Goal: Transaction & Acquisition: Purchase product/service

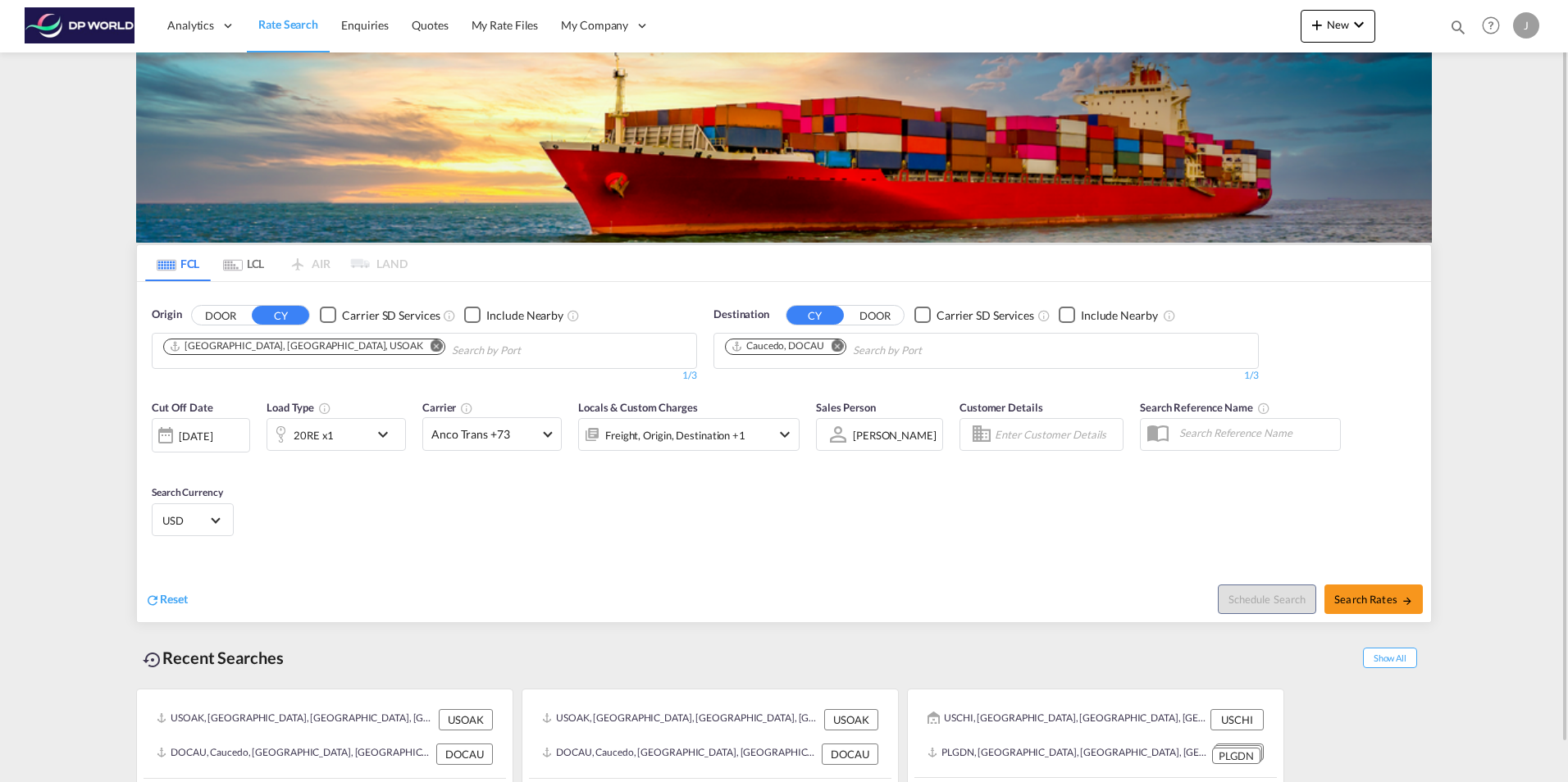
click at [430, 346] on md-icon "Remove" at bounding box center [436, 345] width 13 height 13
click at [193, 350] on body "Analytics Dashboard Rate Search Enquiries Quotes My Rate Files My Company" at bounding box center [784, 391] width 1568 height 782
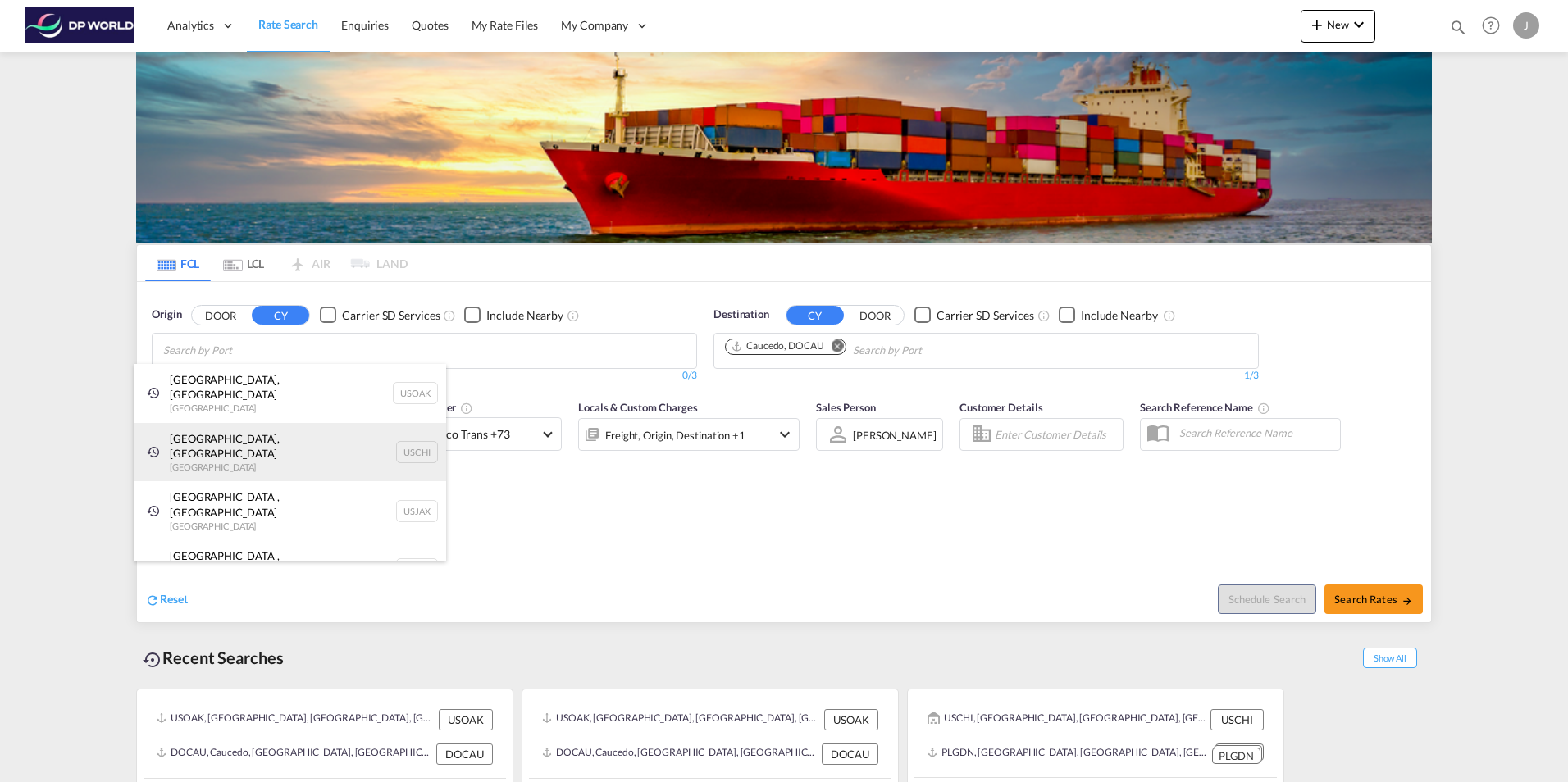
click at [185, 424] on div "[GEOGRAPHIC_DATA], IL United States USCHI" at bounding box center [290, 453] width 312 height 59
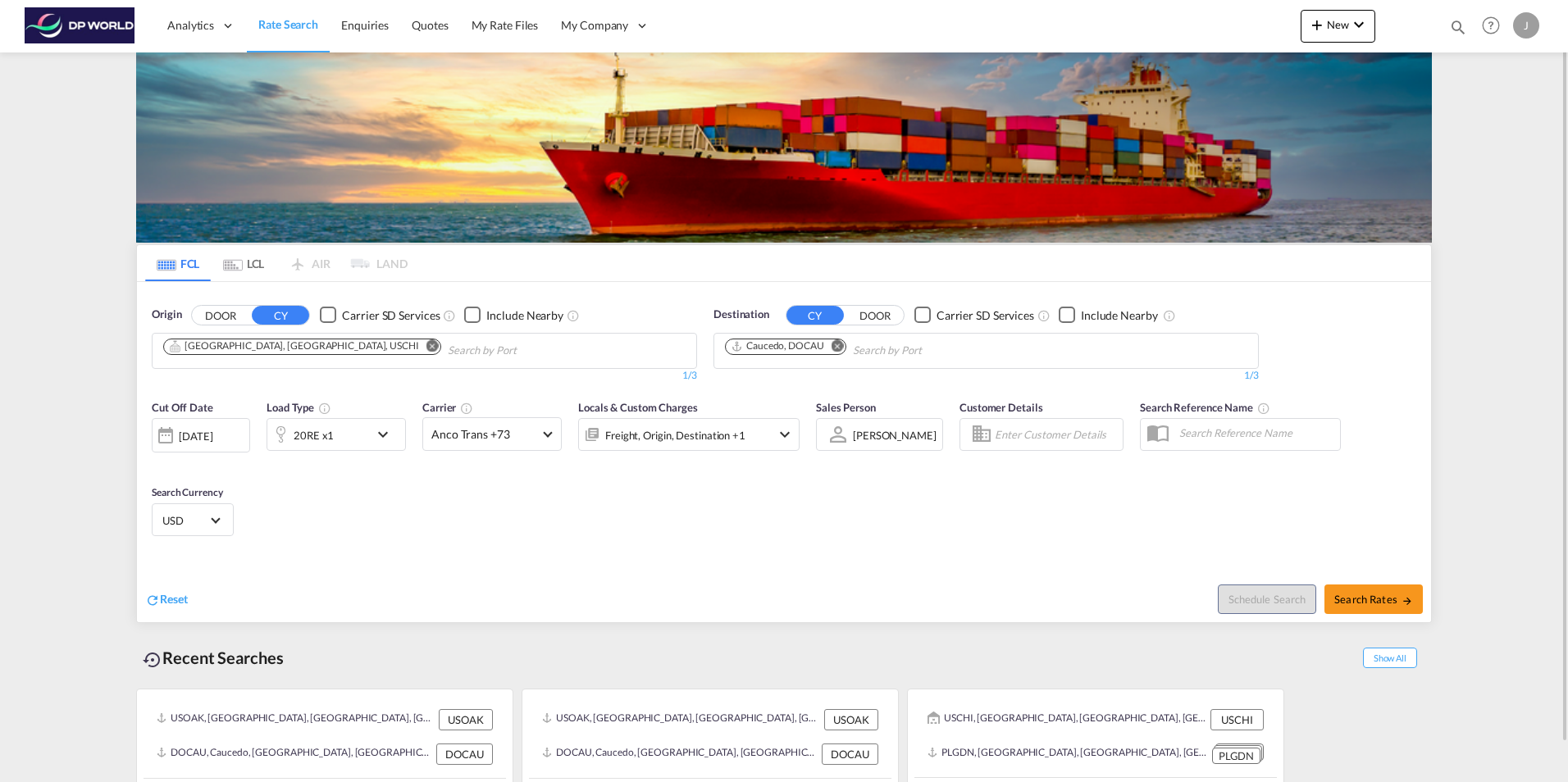
click at [837, 345] on md-icon "Remove" at bounding box center [837, 345] width 13 height 13
click at [741, 348] on body "Analytics Dashboard Rate Search Enquiries Quotes My Rate Files My Company" at bounding box center [784, 391] width 1568 height 782
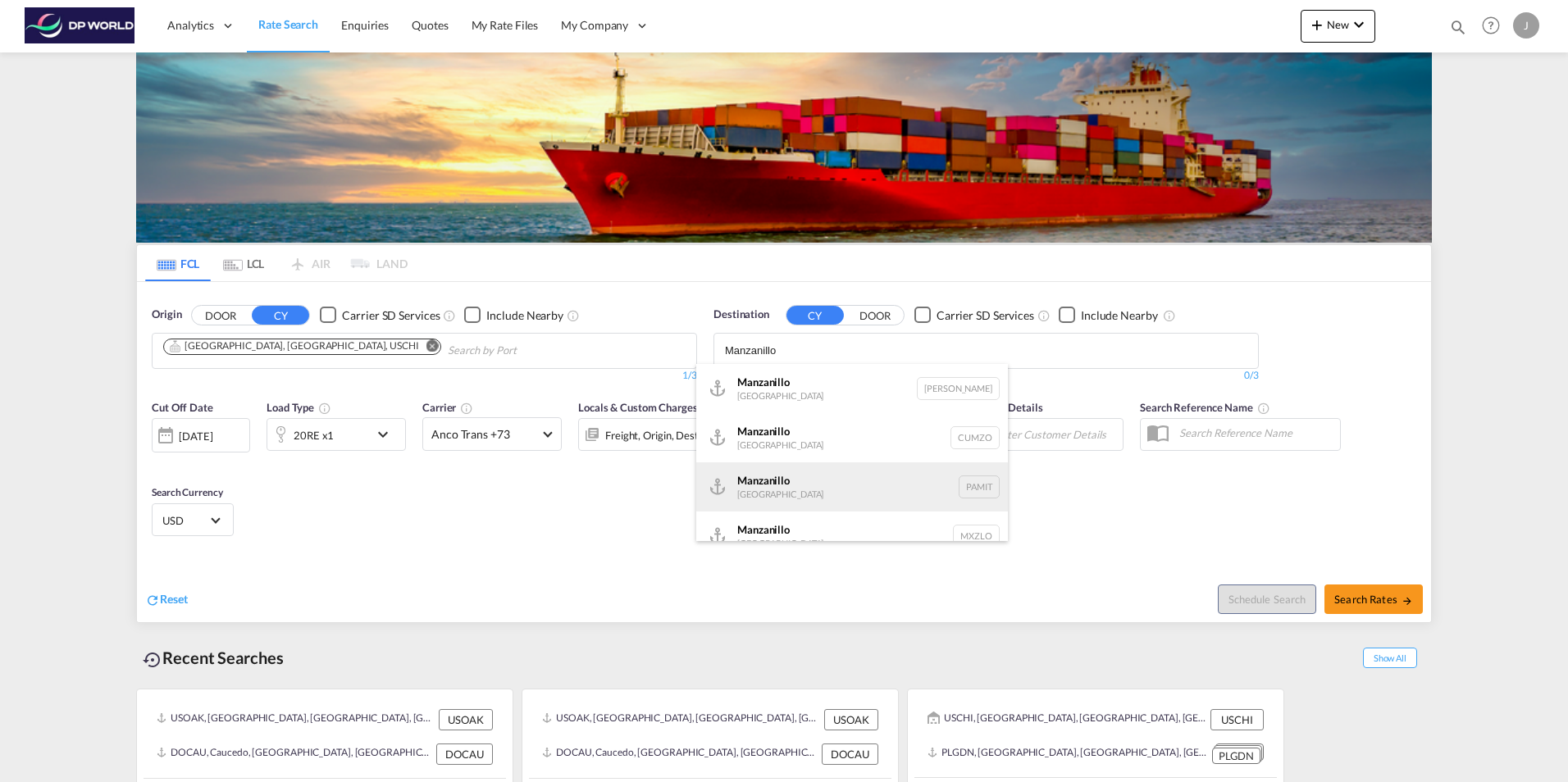
type input "Manzanillo"
click at [759, 482] on div "Manzanillo [GEOGRAPHIC_DATA] PAMIT" at bounding box center [852, 487] width 312 height 49
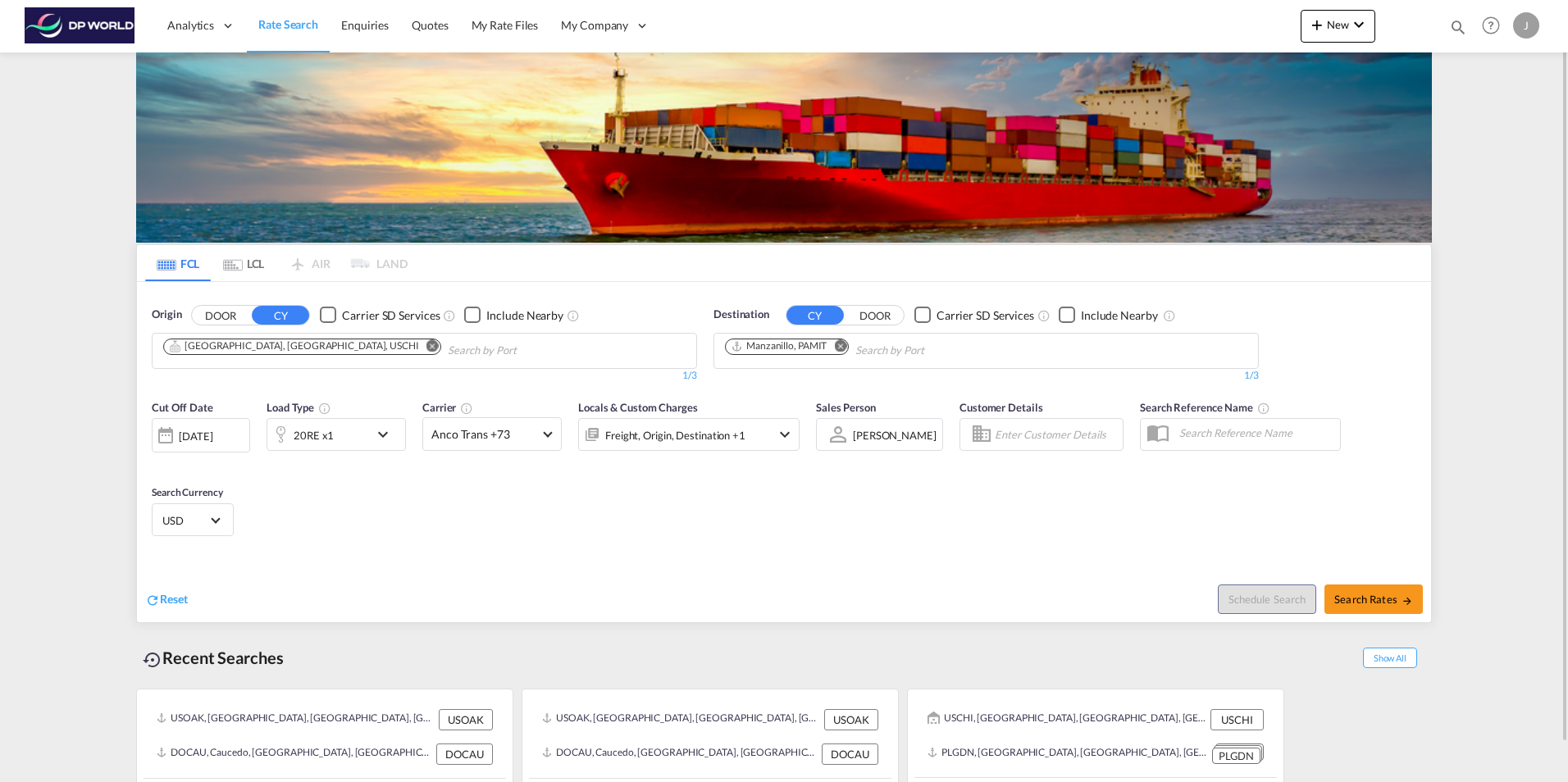
click at [384, 432] on md-icon "icon-chevron-down" at bounding box center [387, 435] width 28 height 20
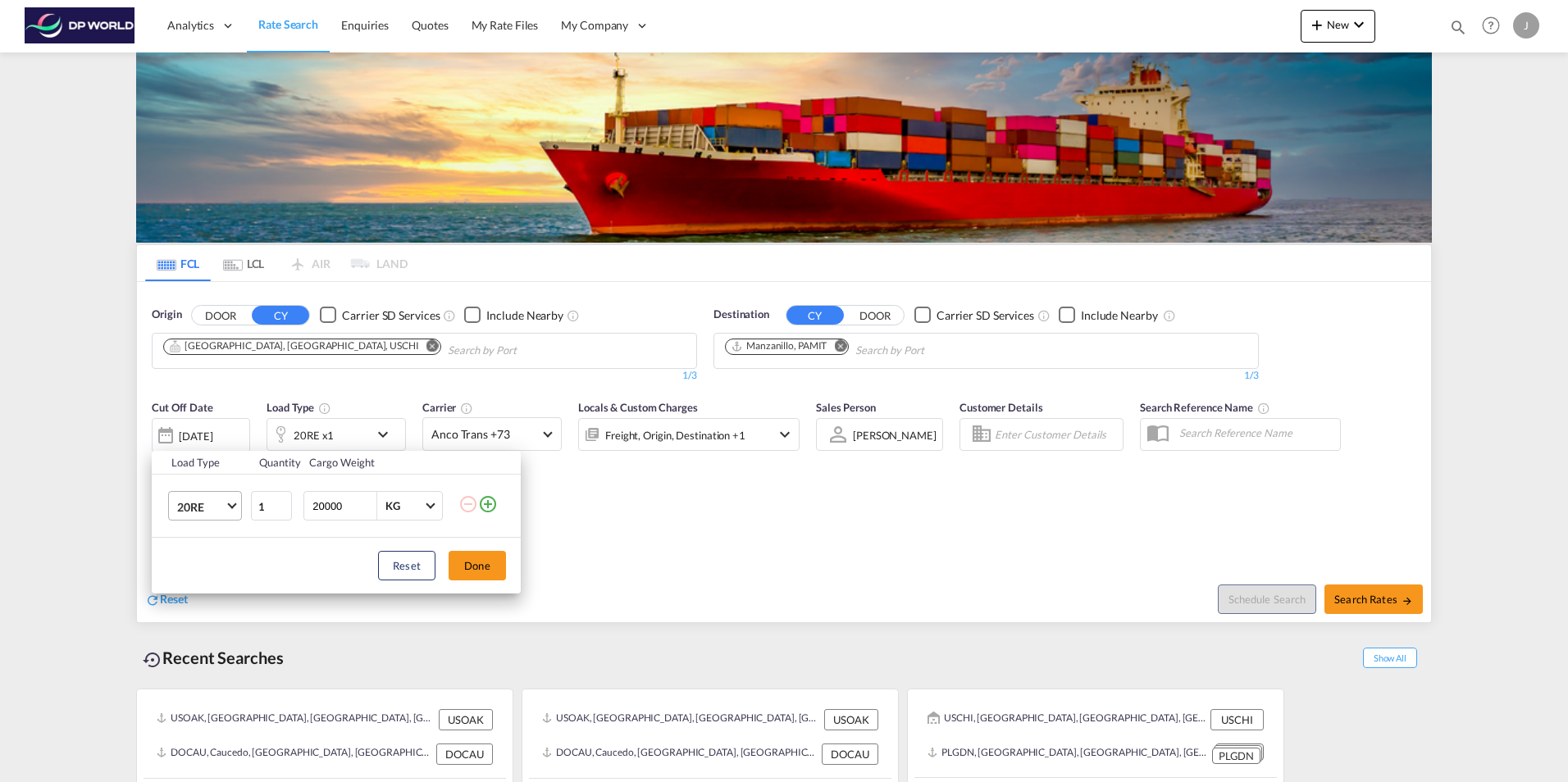
click at [204, 506] on span "20RE" at bounding box center [200, 508] width 48 height 17
click at [188, 424] on div "20GP" at bounding box center [191, 422] width 28 height 17
click at [475, 565] on button "Done" at bounding box center [477, 565] width 58 height 29
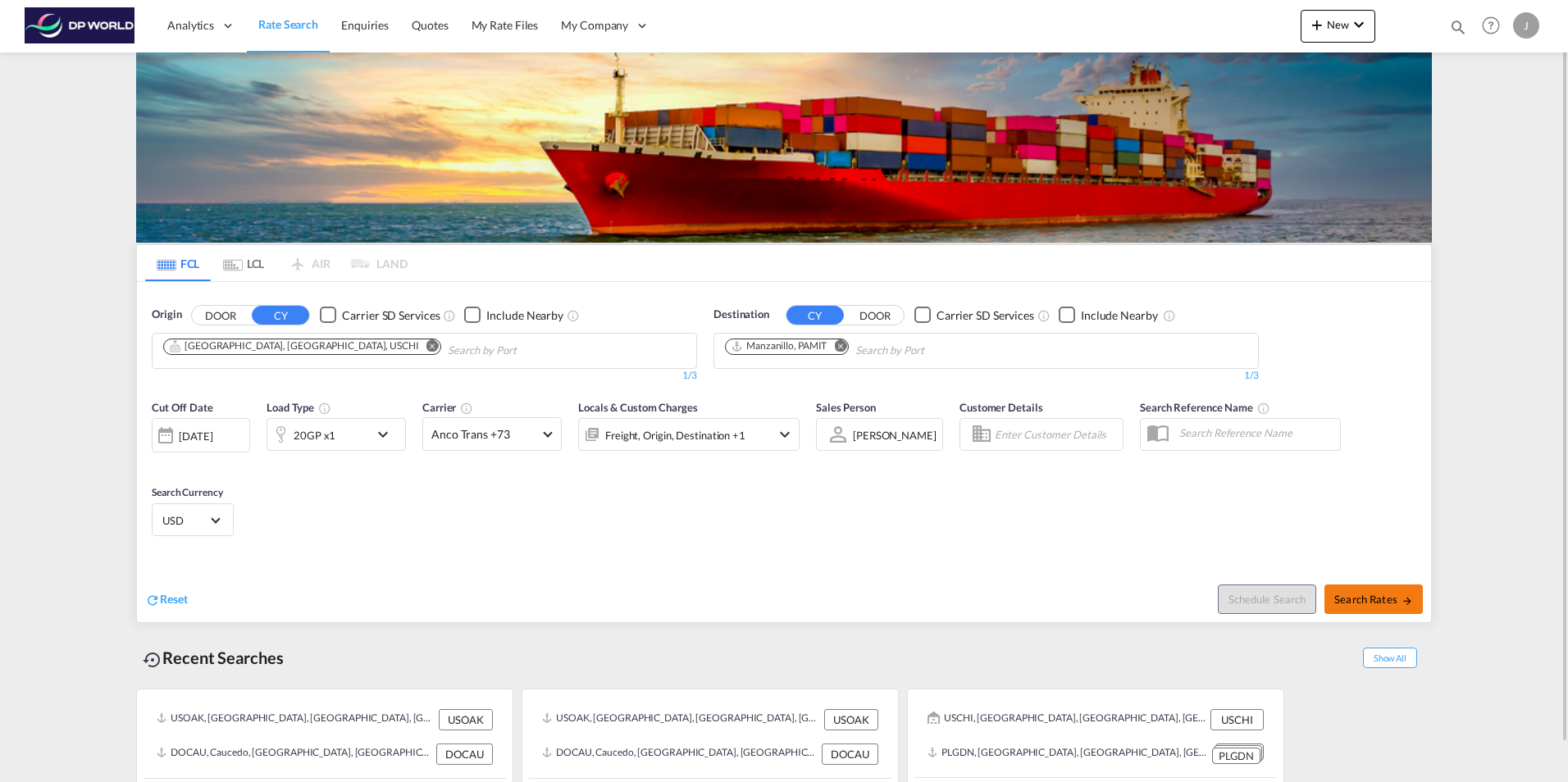
click at [1380, 593] on span "Search Rates" at bounding box center [1373, 599] width 78 height 13
type input "USCHI to PAMIT / [DATE]"
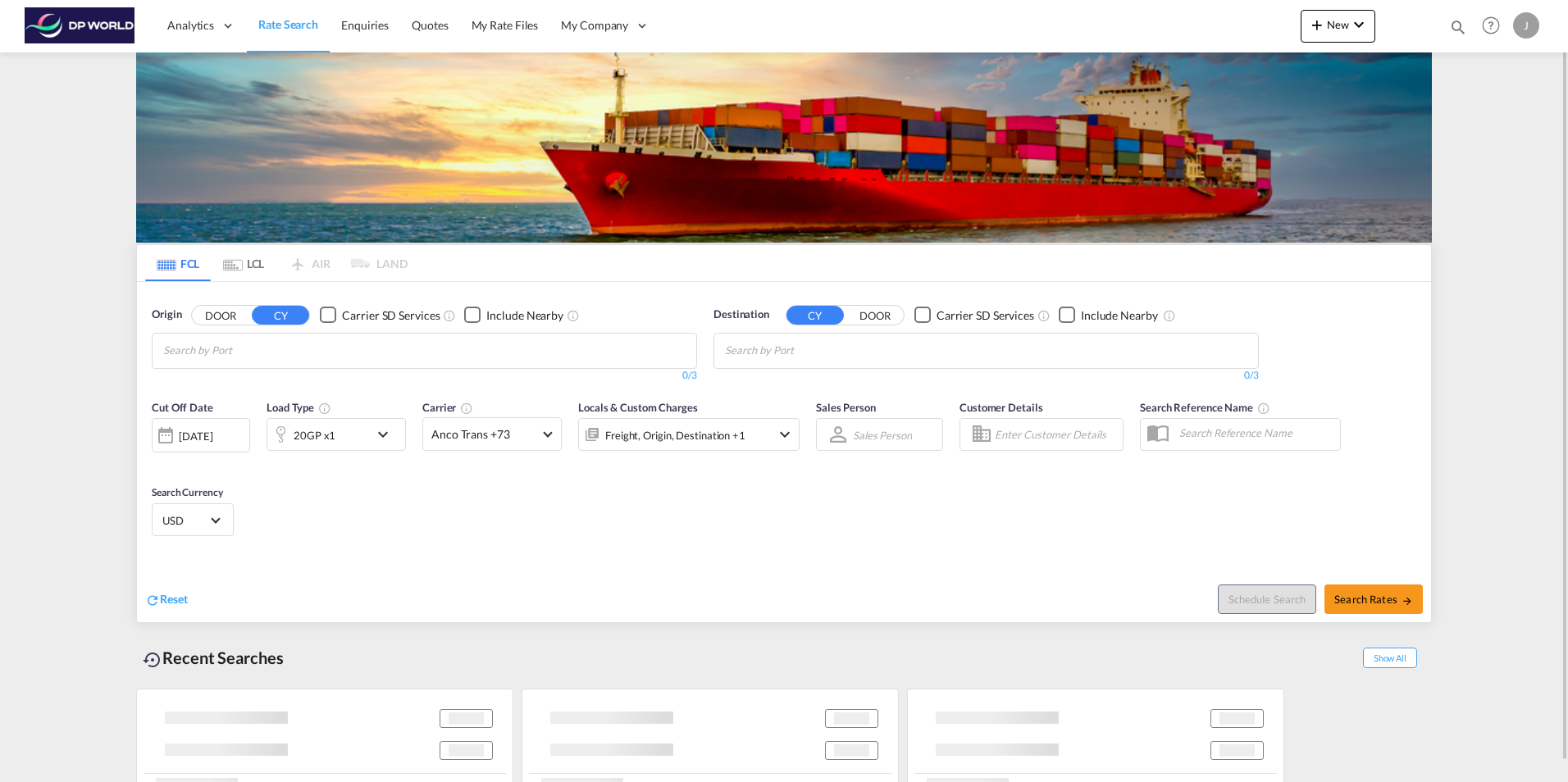
click at [173, 434] on div at bounding box center [165, 435] width 26 height 33
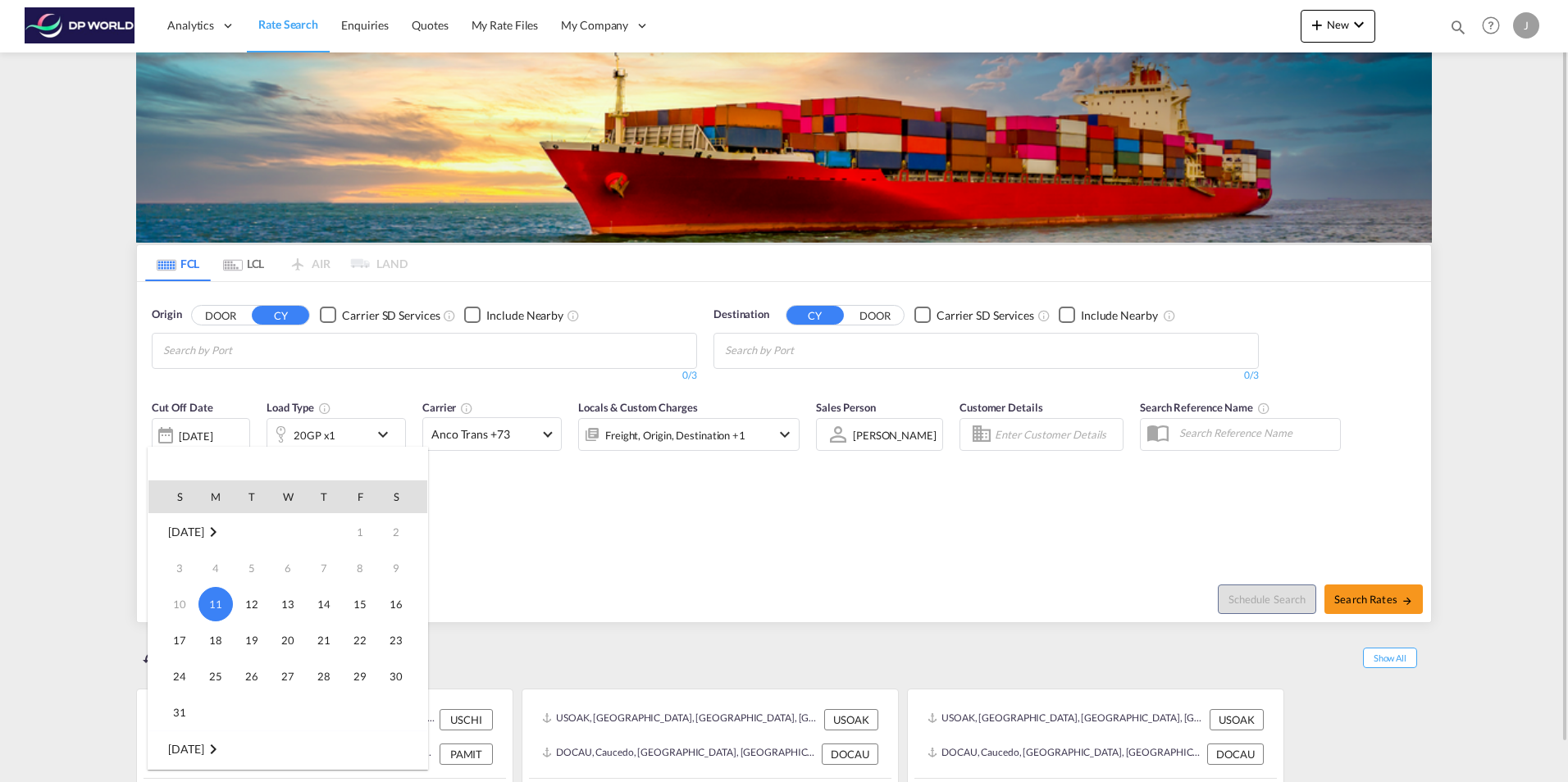
drag, startPoint x: 214, startPoint y: 643, endPoint x: 255, endPoint y: 642, distance: 41.0
click at [214, 642] on span "18" at bounding box center [215, 640] width 33 height 33
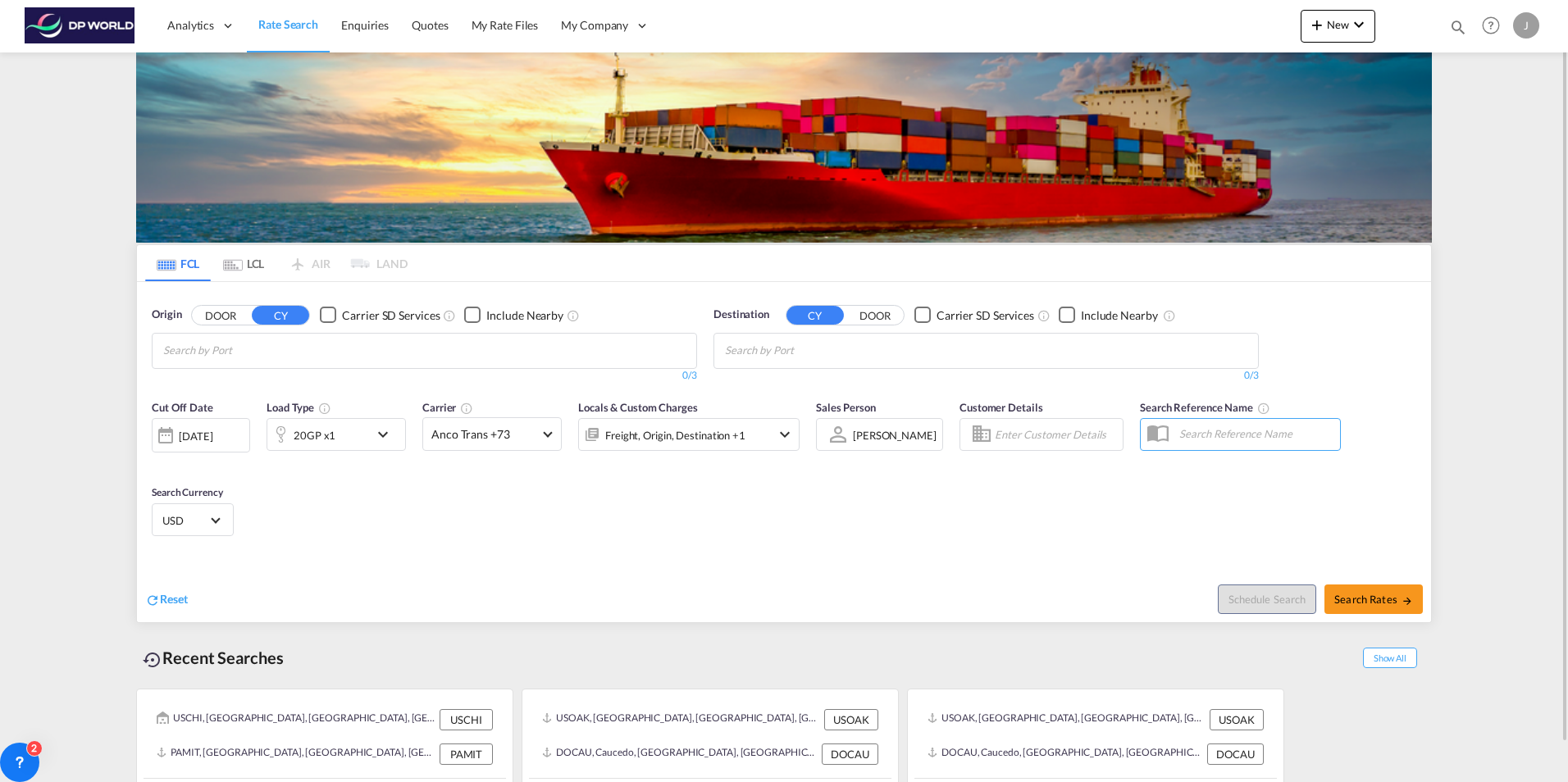
click at [244, 353] on input "Search by Port" at bounding box center [241, 350] width 156 height 26
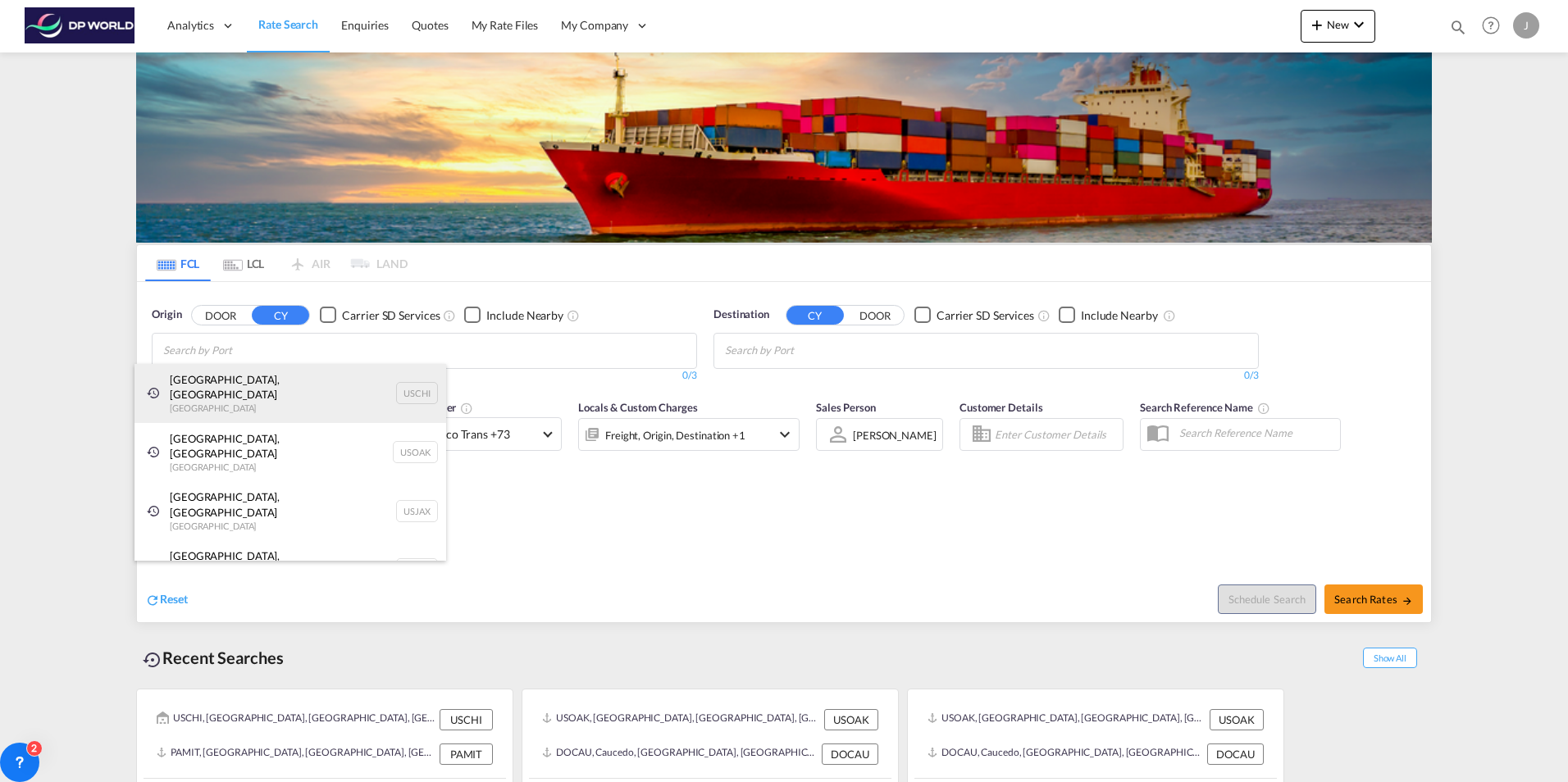
click at [178, 388] on div "[GEOGRAPHIC_DATA], IL United States USCHI" at bounding box center [290, 394] width 312 height 59
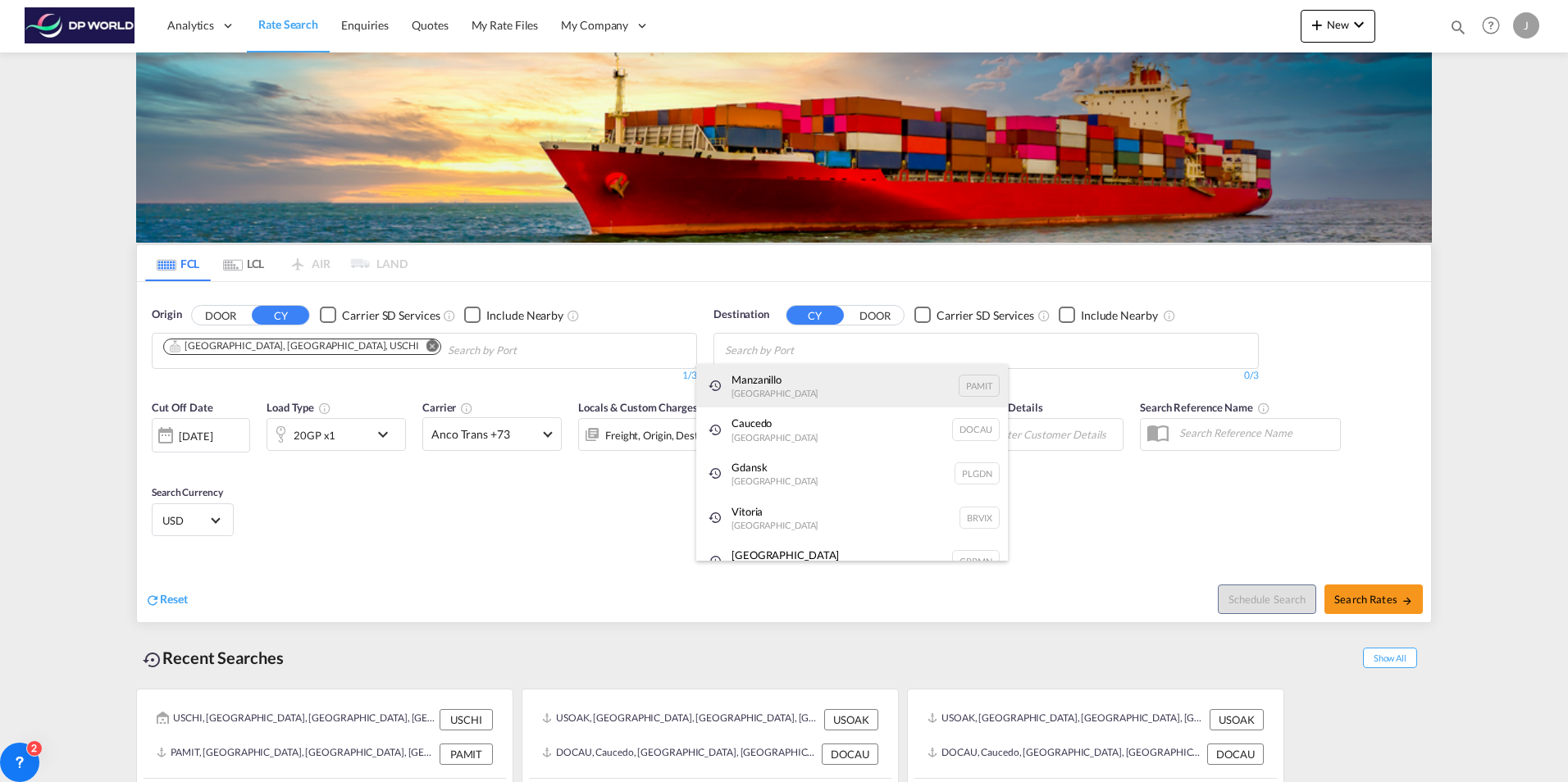
click at [749, 380] on div "Manzanillo [GEOGRAPHIC_DATA] PAMIT" at bounding box center [852, 386] width 312 height 44
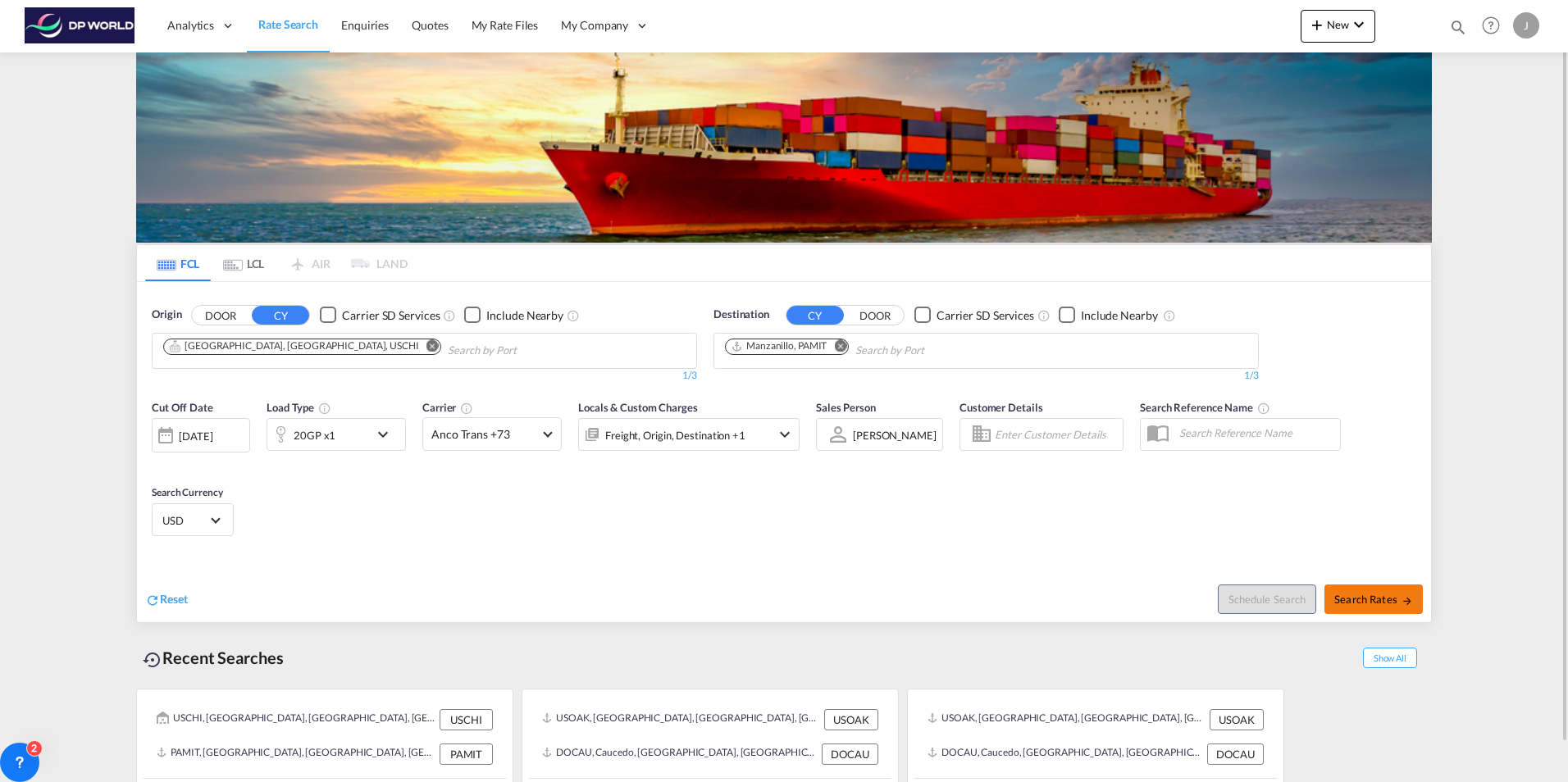
click at [1375, 602] on span "Search Rates" at bounding box center [1373, 599] width 78 height 13
type input "USCHI to PAMIT / [DATE]"
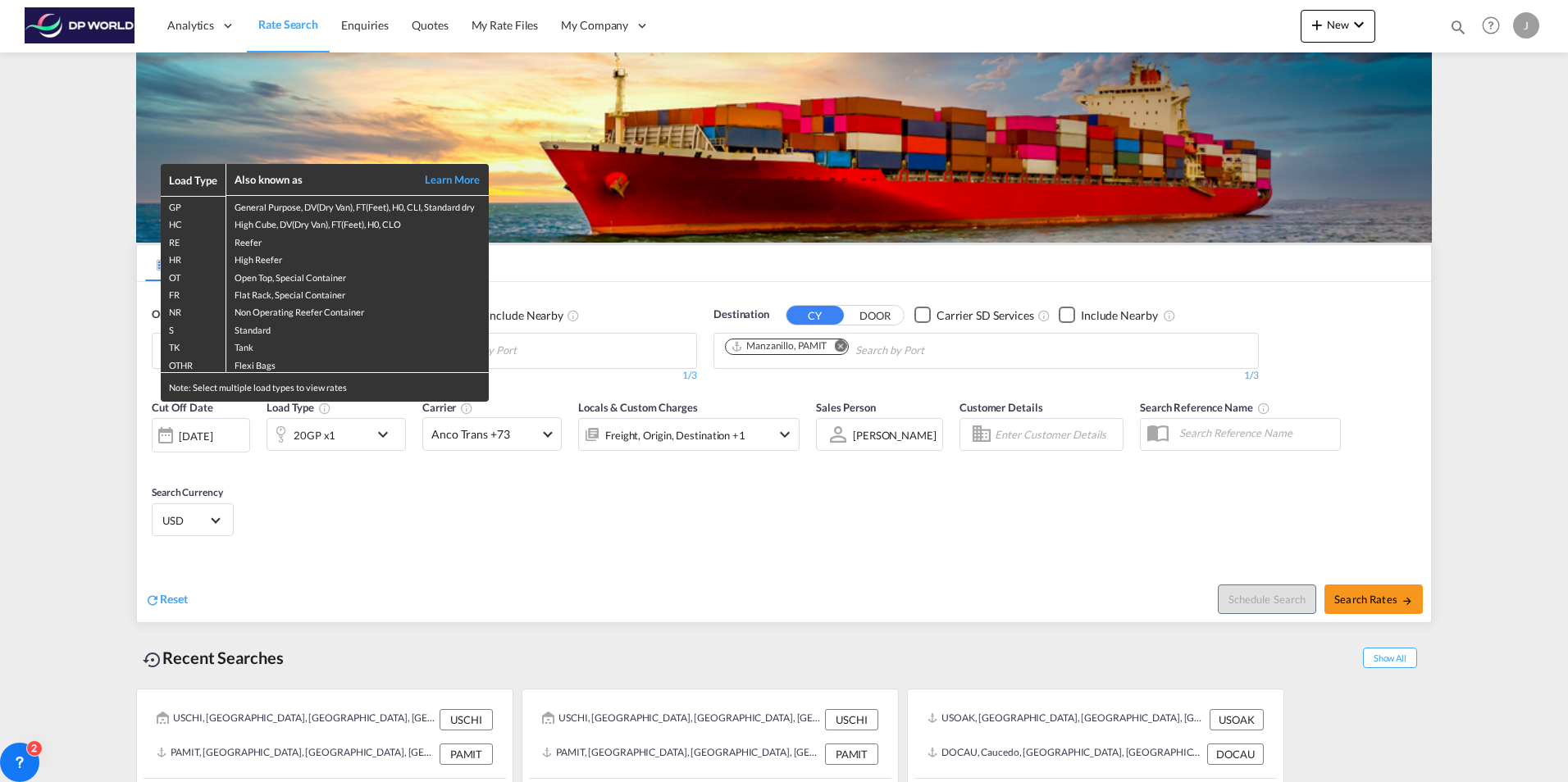
click at [717, 588] on div "Load Type Also known as Learn More GP General Purpose, DV(Dry Van), FT(Feet), H…" at bounding box center [784, 391] width 1568 height 782
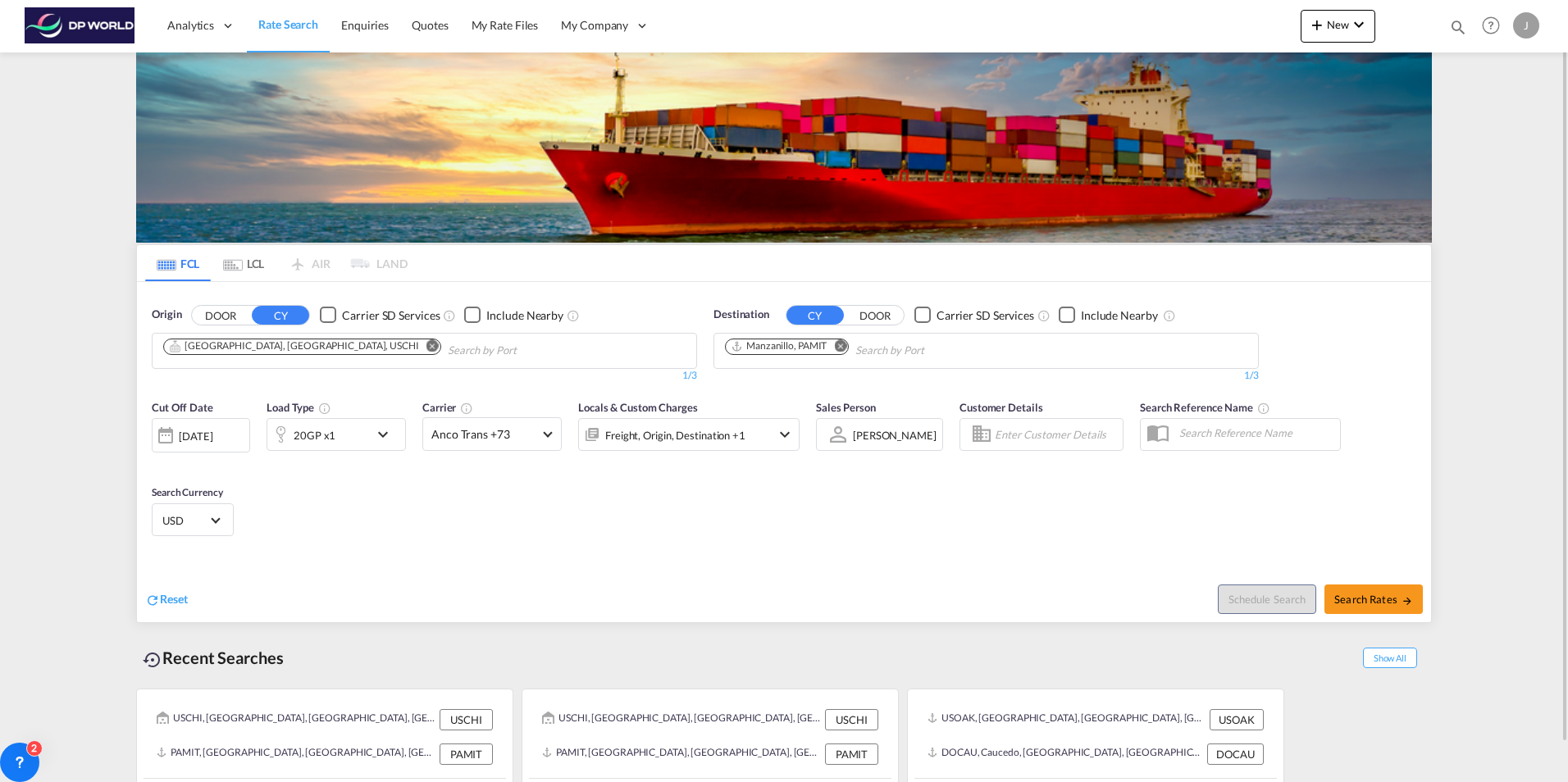
click at [337, 437] on div "20GP x1" at bounding box center [318, 434] width 102 height 33
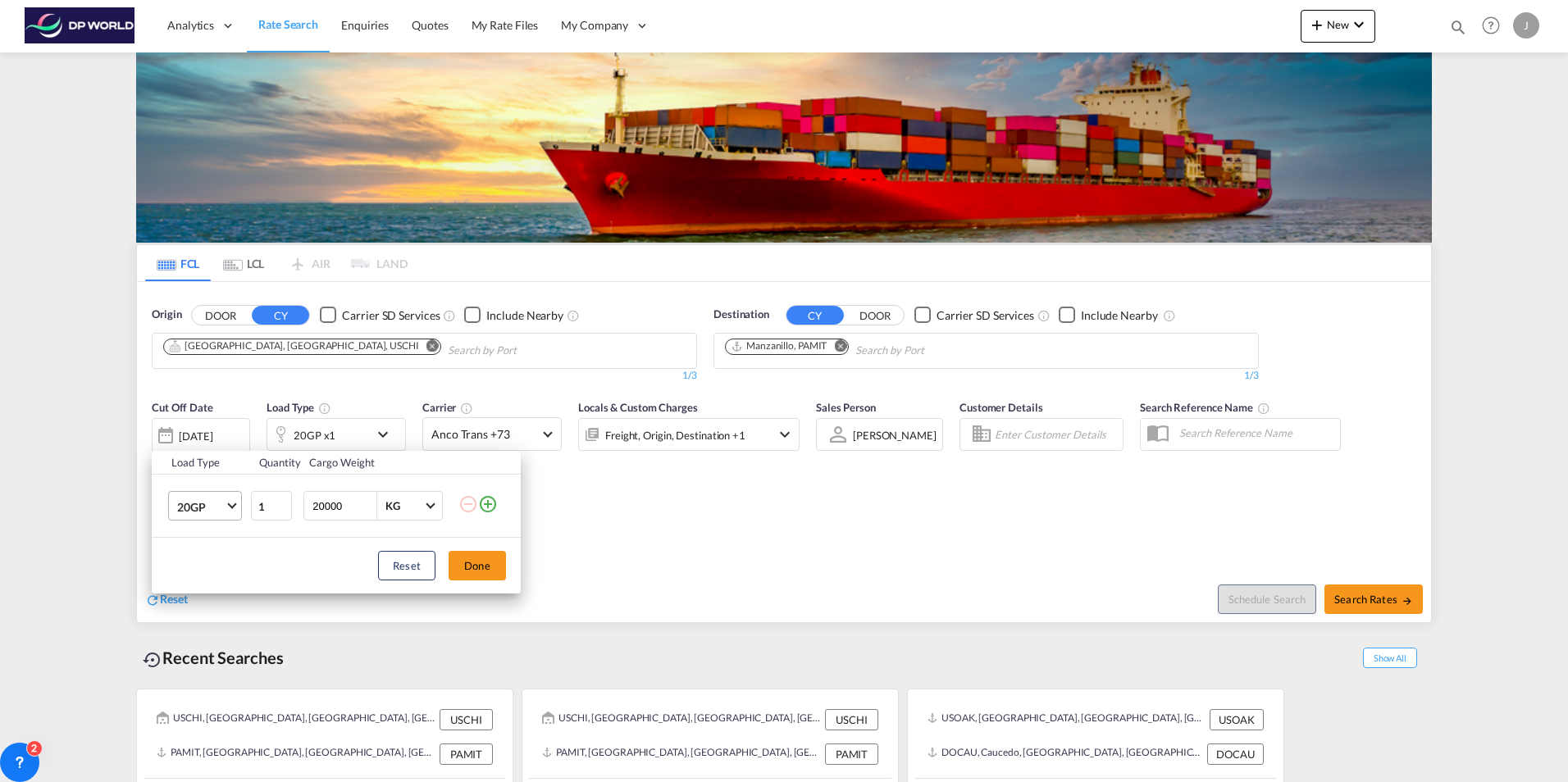
click at [192, 505] on span "20GP" at bounding box center [200, 508] width 48 height 17
click at [198, 583] on div "40HC" at bounding box center [192, 585] width 30 height 17
click at [468, 566] on button "Done" at bounding box center [477, 565] width 58 height 29
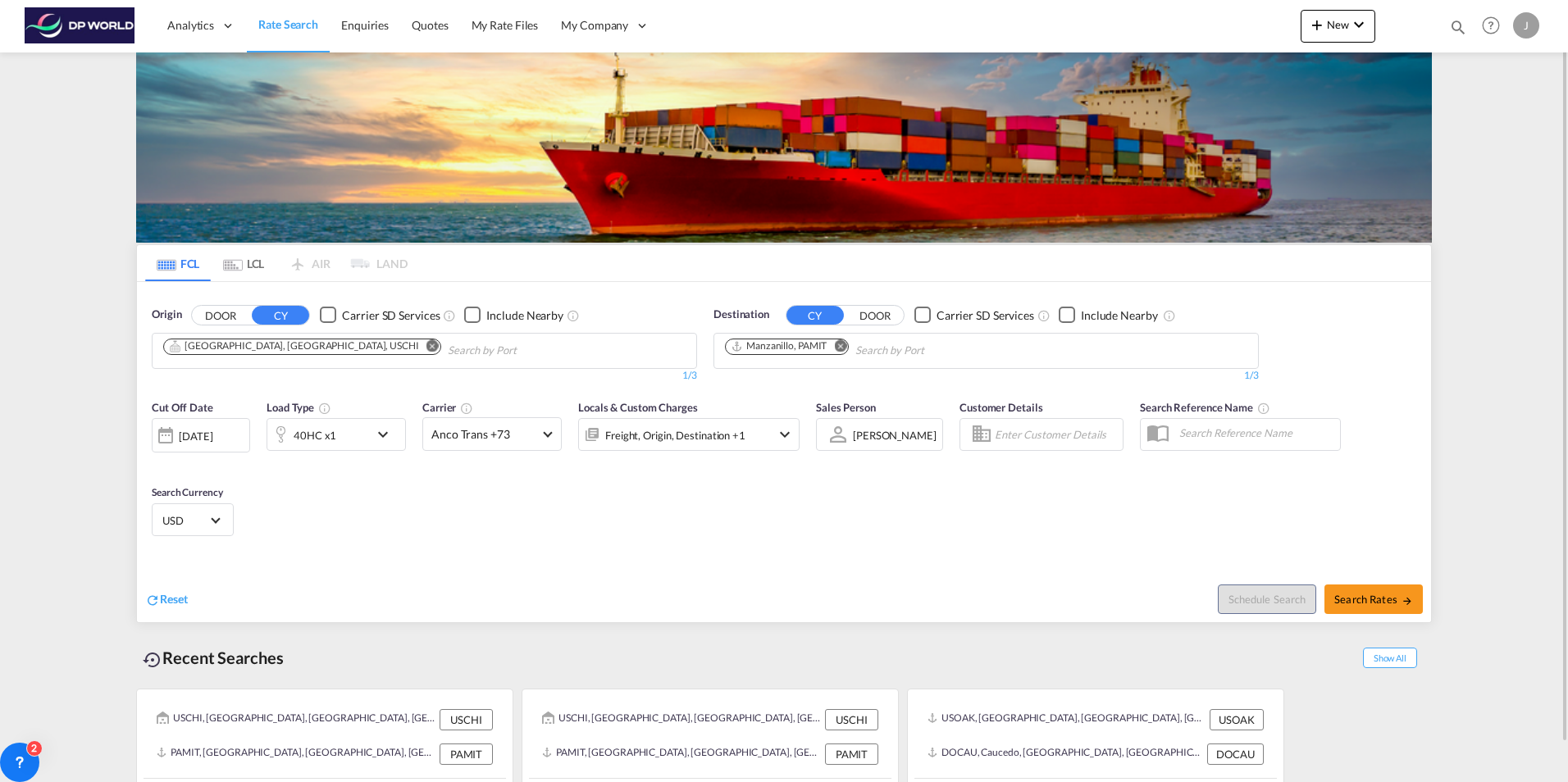
click at [177, 434] on div at bounding box center [165, 435] width 26 height 33
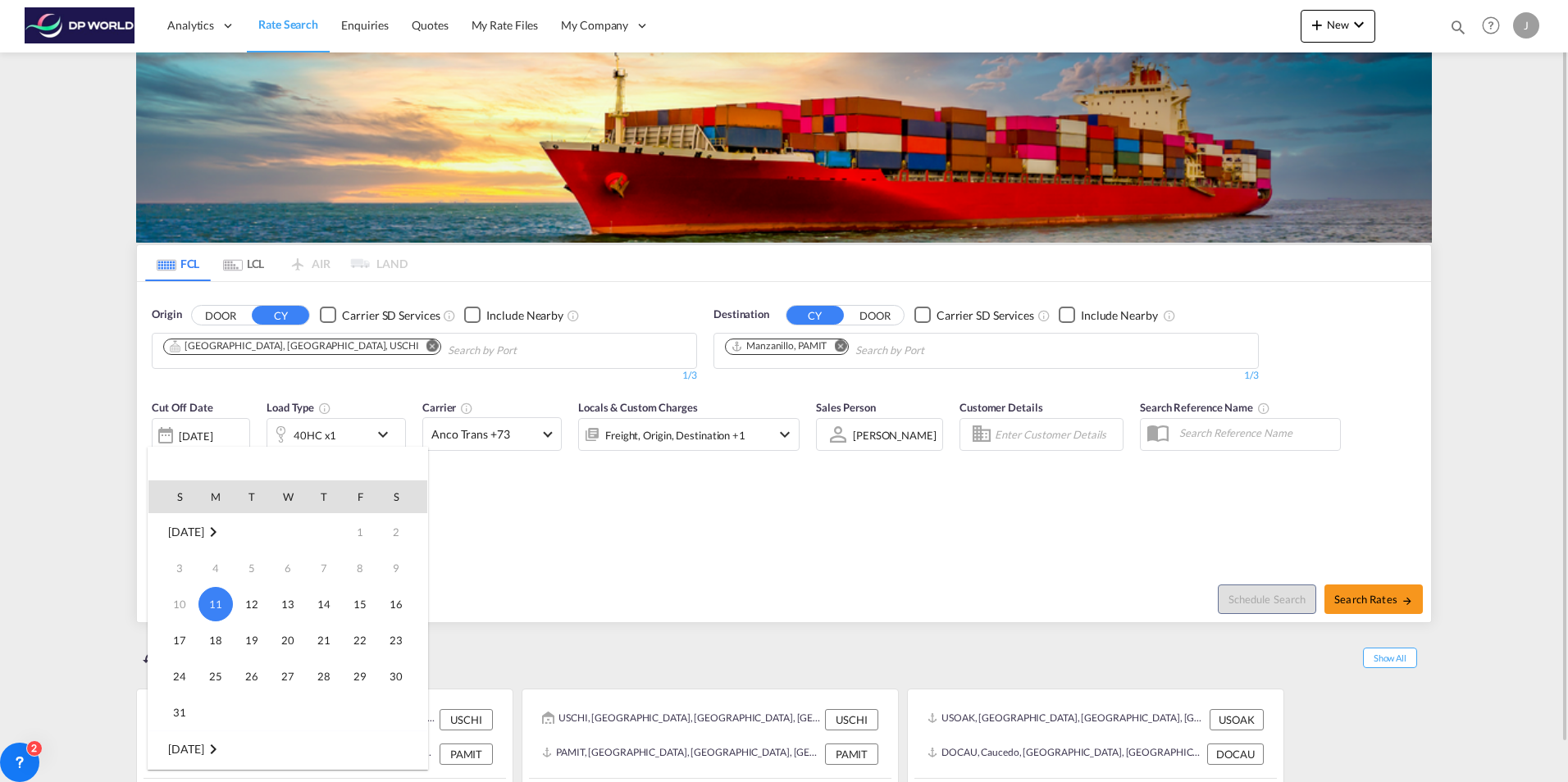
drag, startPoint x: 217, startPoint y: 642, endPoint x: 258, endPoint y: 621, distance: 46.1
click at [217, 641] on span "18" at bounding box center [215, 640] width 33 height 33
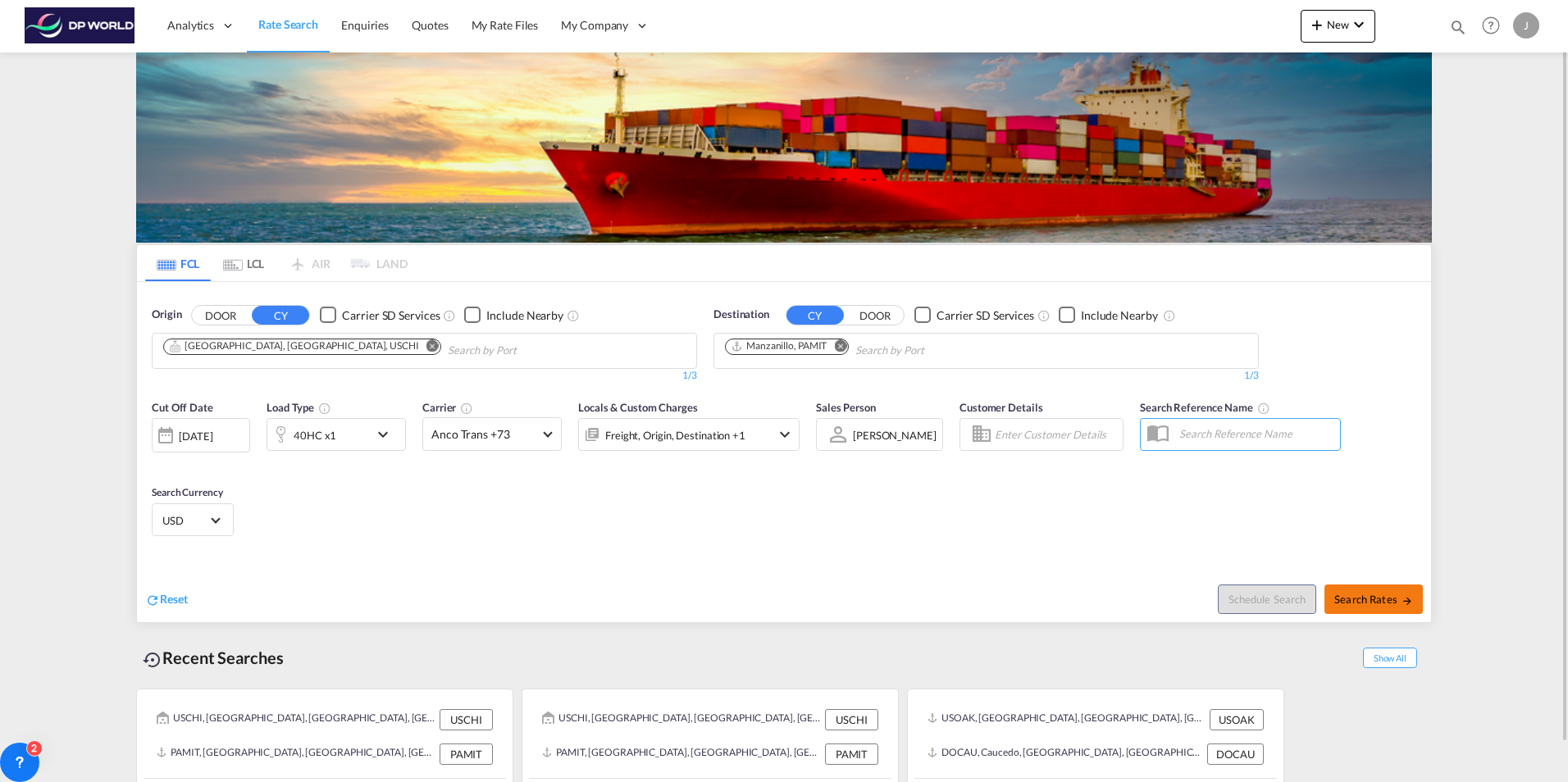
click at [1361, 595] on span "Search Rates" at bounding box center [1373, 599] width 78 height 13
type input "USCHI to PAMIT / [DATE]"
